Goal: Information Seeking & Learning: Understand process/instructions

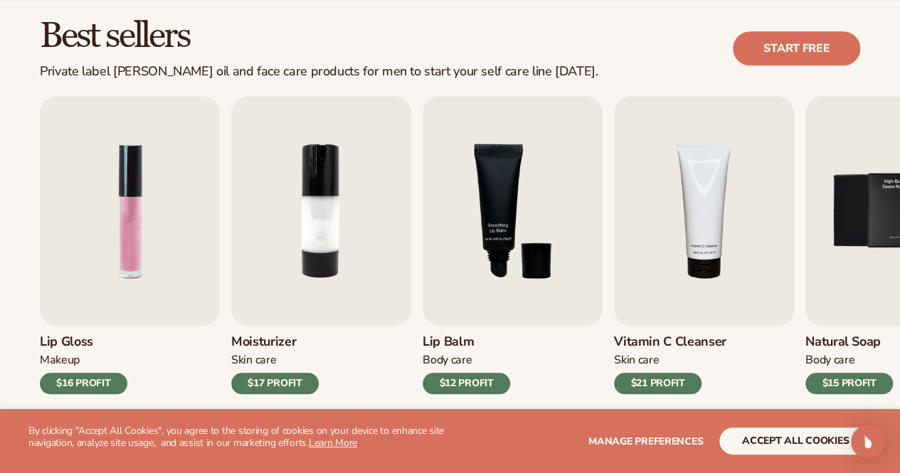
scroll to position [427, 0]
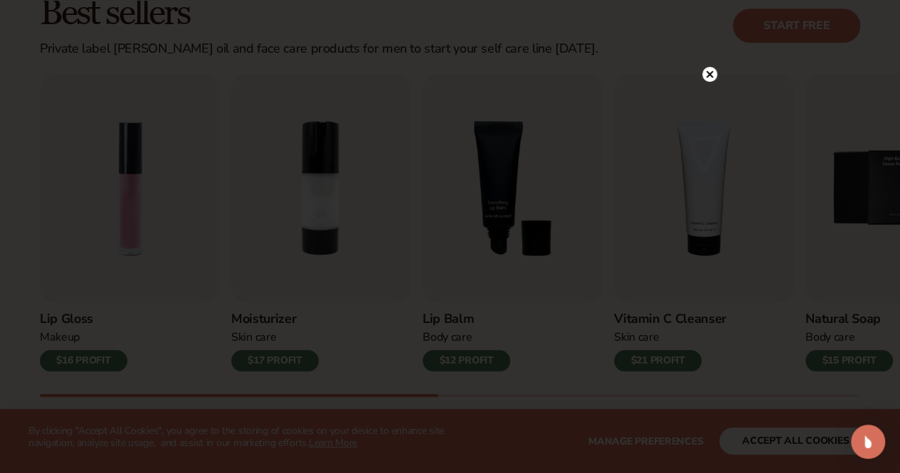
click at [710, 65] on div at bounding box center [710, 74] width 15 height 25
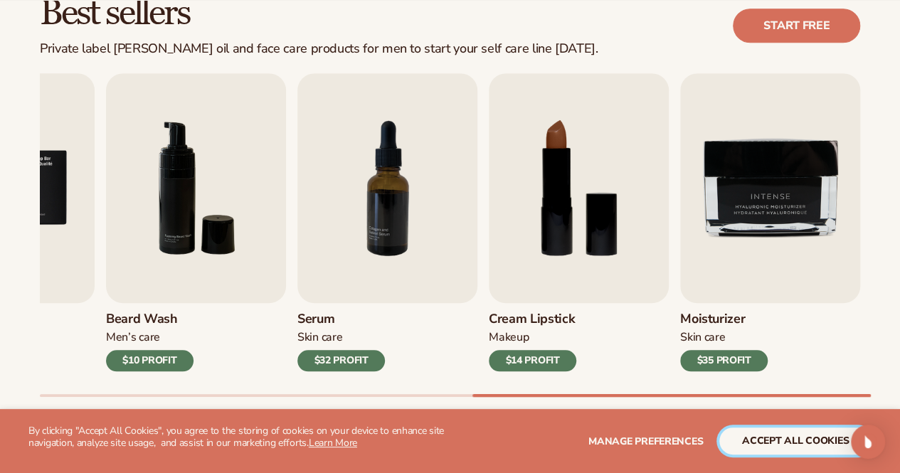
click at [800, 449] on button "accept all cookies" at bounding box center [796, 441] width 152 height 27
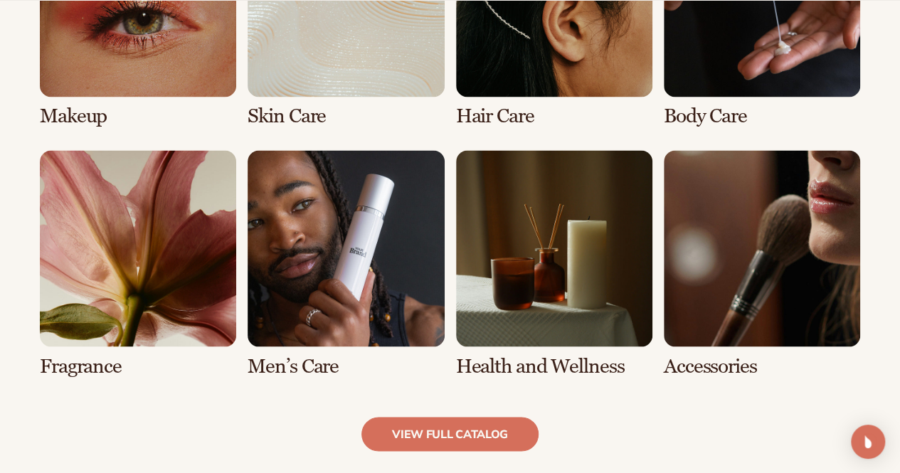
scroll to position [1210, 0]
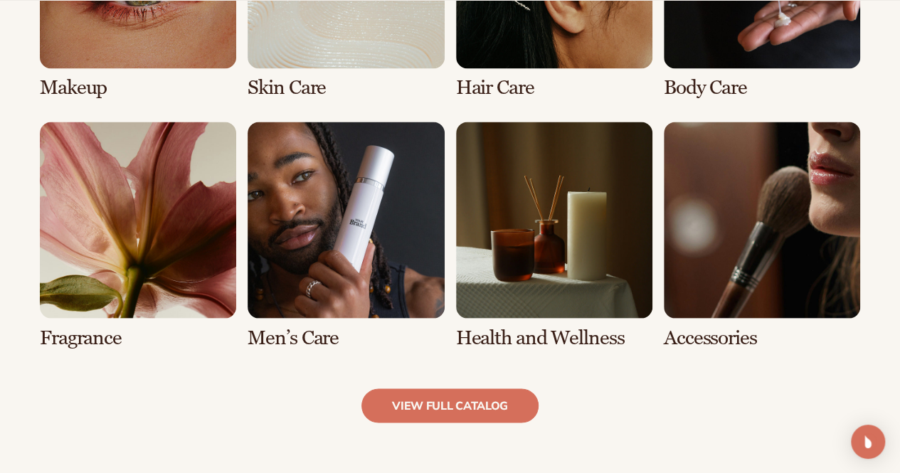
click at [372, 196] on link "6 / 8" at bounding box center [346, 235] width 196 height 227
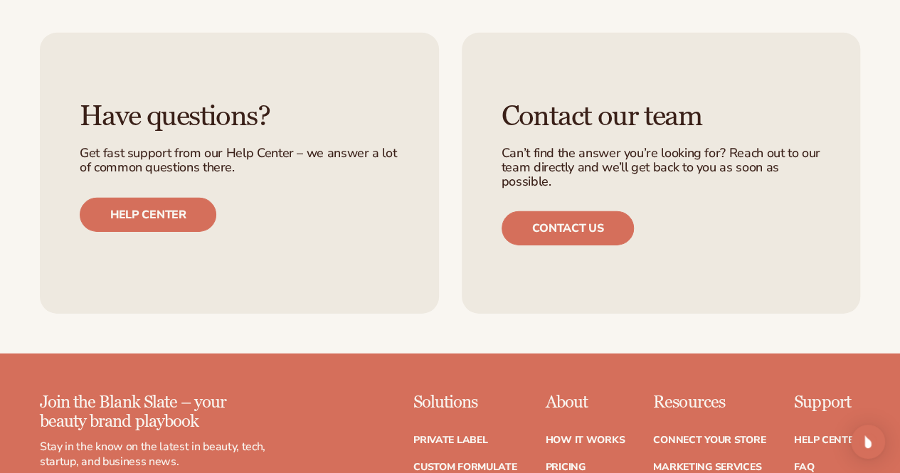
scroll to position [2349, 0]
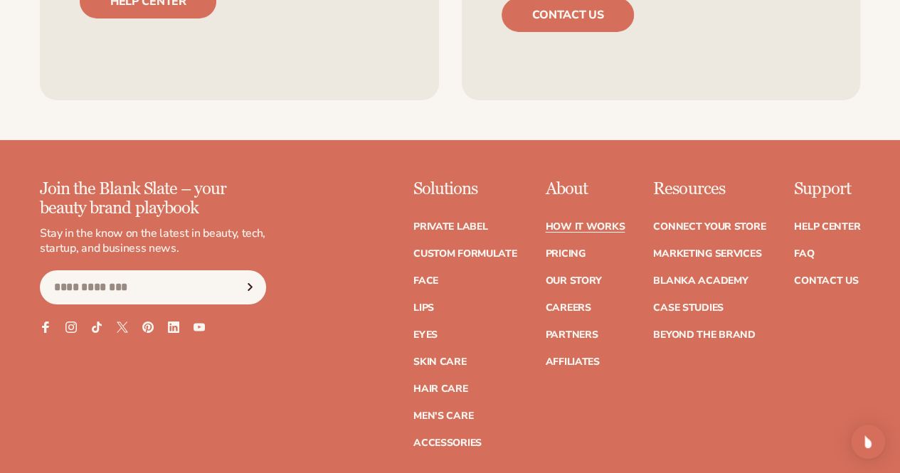
click at [545, 226] on link "How It Works" at bounding box center [585, 227] width 80 height 10
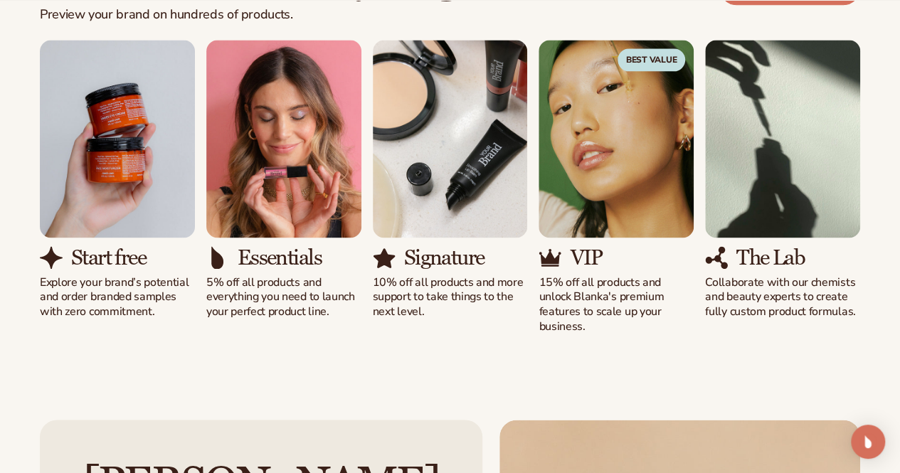
scroll to position [996, 0]
